Goal: Task Accomplishment & Management: Use online tool/utility

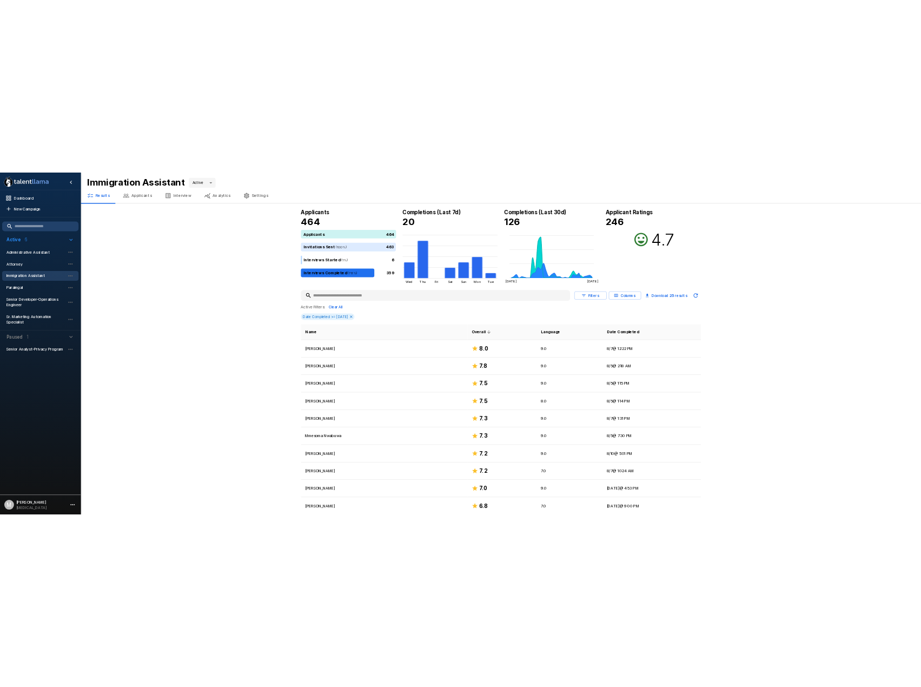
scroll to position [234, 0]
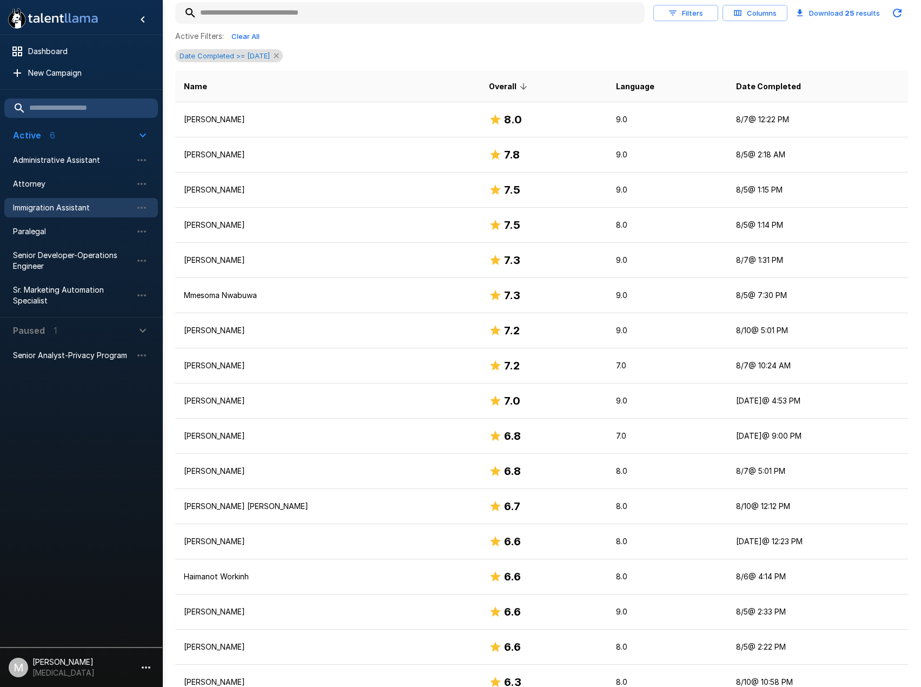
click at [281, 57] on icon at bounding box center [276, 55] width 9 height 9
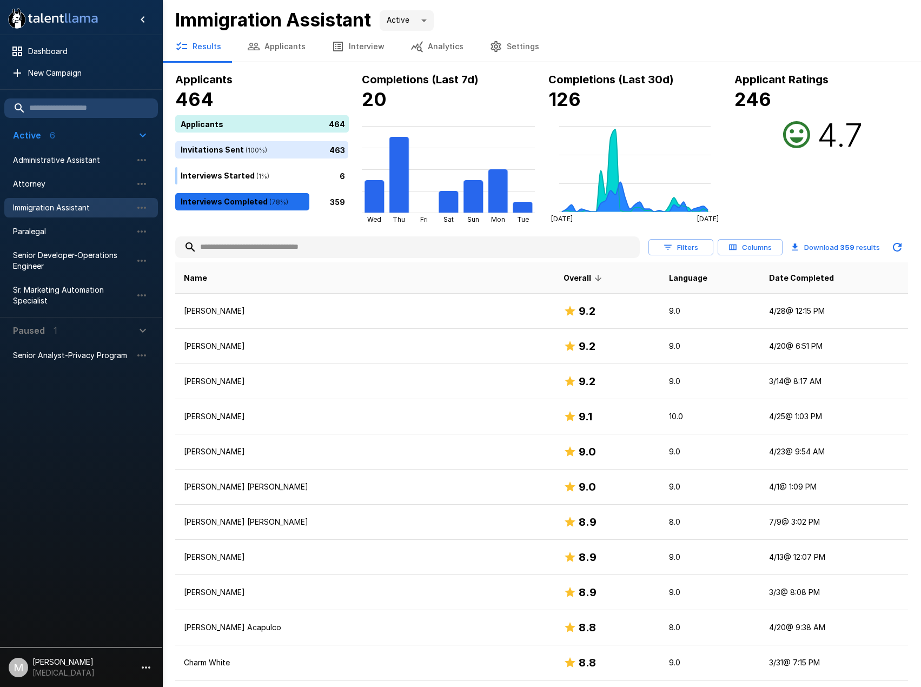
click at [286, 251] on input "text" at bounding box center [407, 247] width 465 height 19
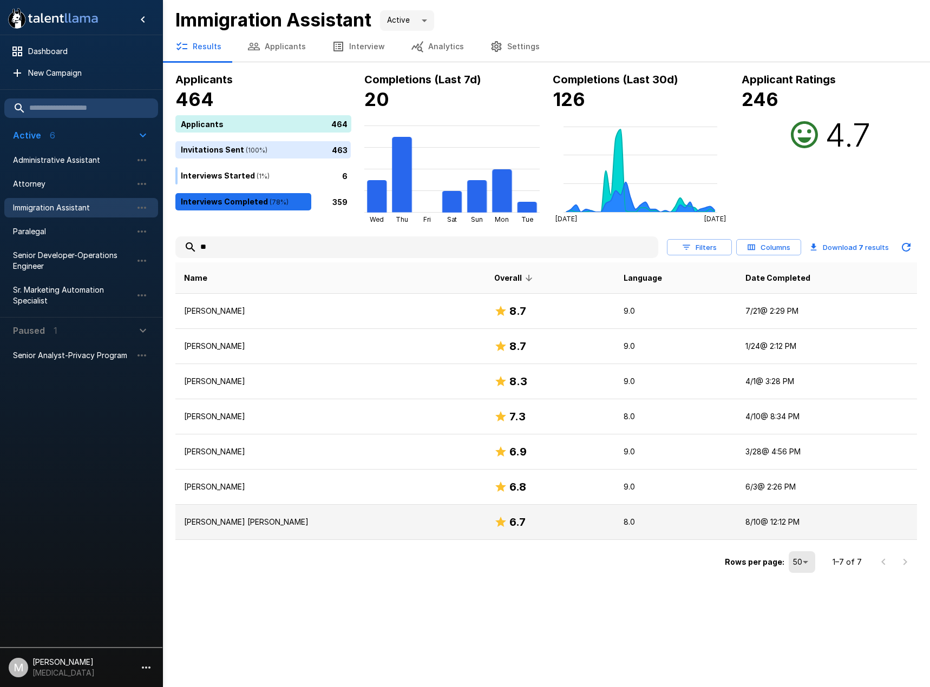
type input "**"
click at [272, 521] on p "[PERSON_NAME] [PERSON_NAME]" at bounding box center [330, 522] width 293 height 11
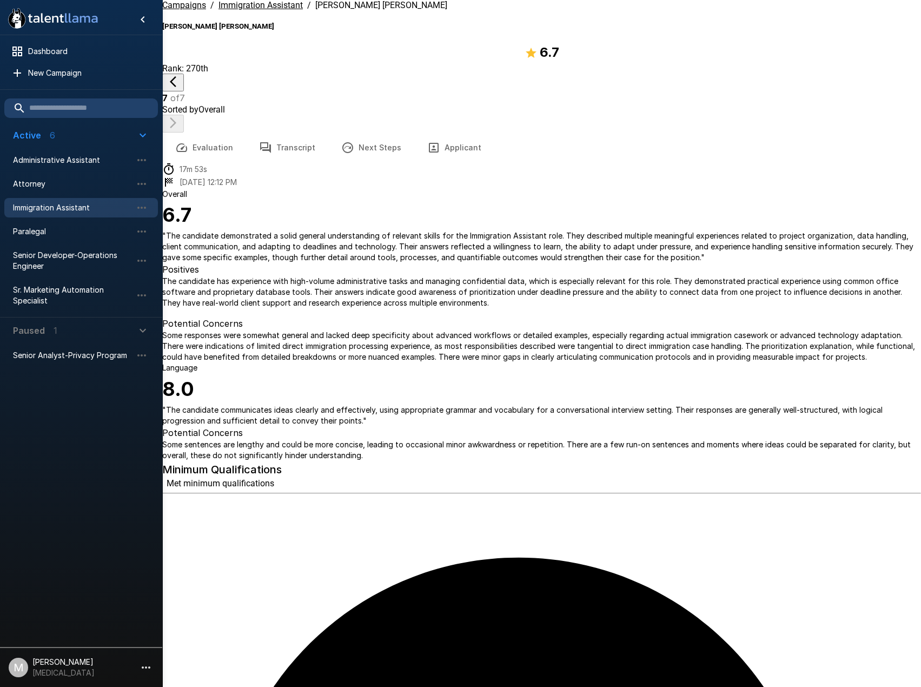
click at [311, 133] on button "Transcript" at bounding box center [287, 148] width 82 height 30
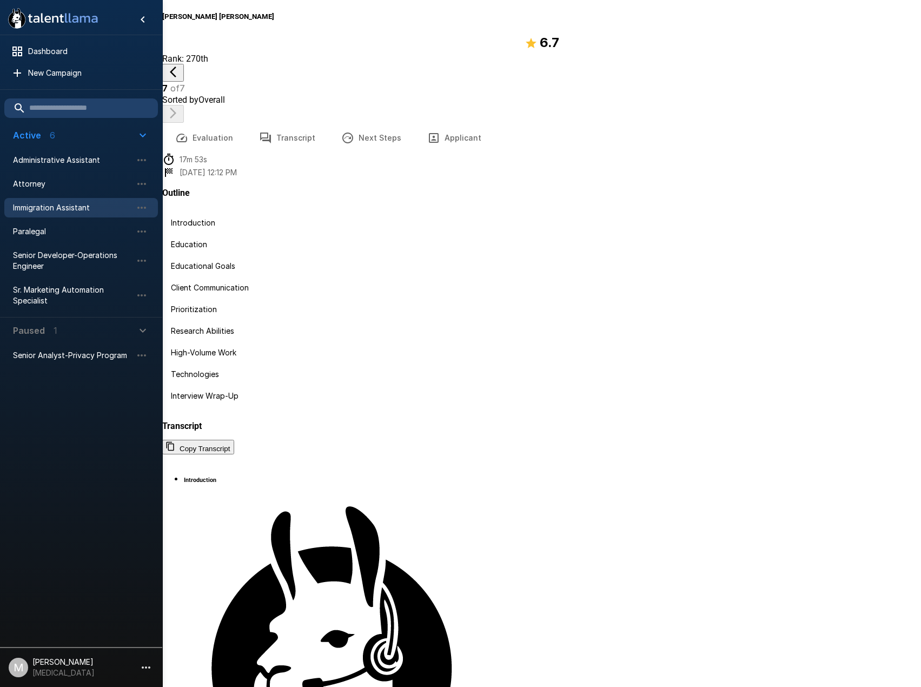
scroll to position [16, 0]
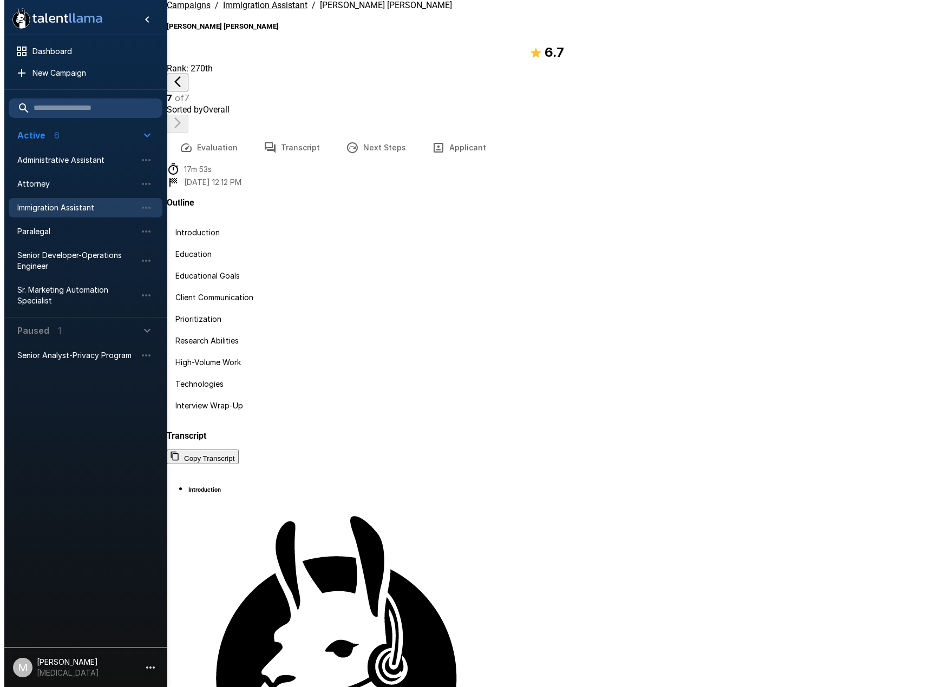
scroll to position [649, 0]
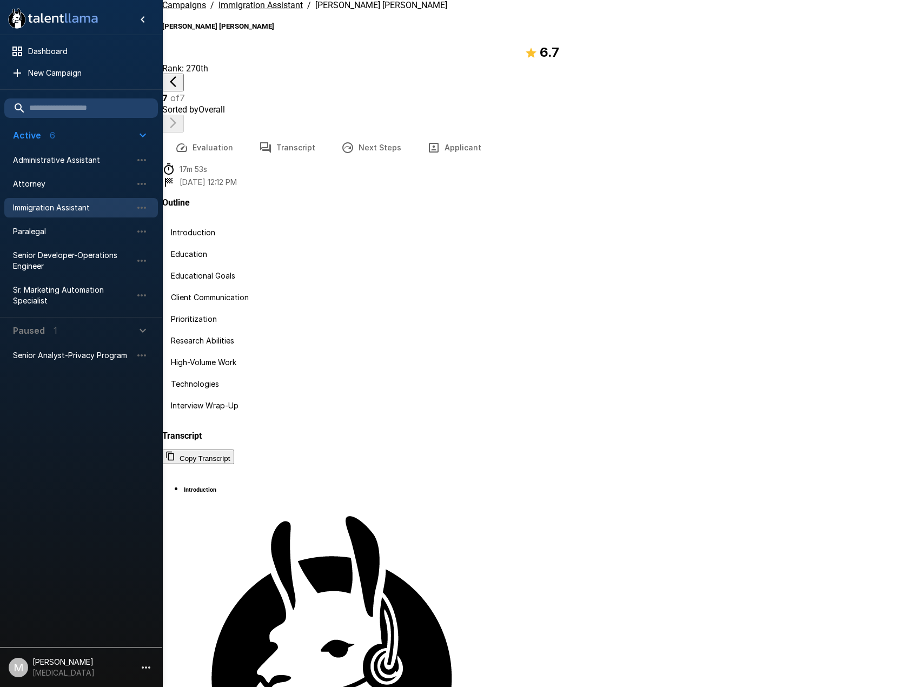
click at [430, 143] on icon "button" at bounding box center [434, 148] width 10 height 10
